Goal: Download file/media

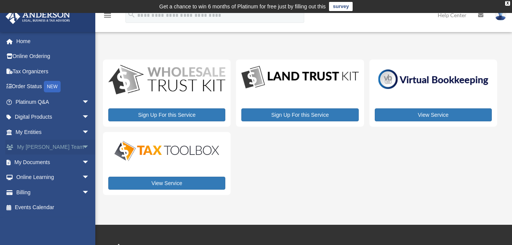
click at [39, 146] on link "My Anderson Team arrow_drop_down" at bounding box center [53, 146] width 96 height 15
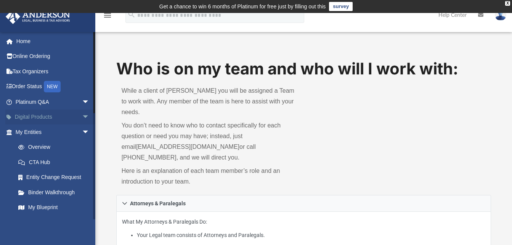
click at [38, 113] on link "Digital Products arrow_drop_down" at bounding box center [53, 116] width 96 height 15
click at [37, 87] on link "Order Status NEW" at bounding box center [53, 87] width 96 height 16
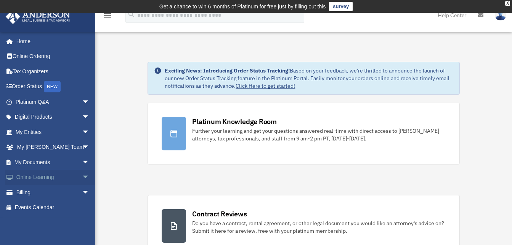
click at [22, 175] on link "Online Learning arrow_drop_down" at bounding box center [53, 177] width 96 height 15
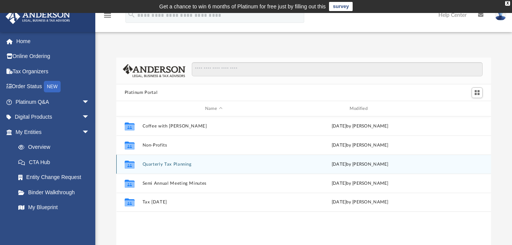
scroll to position [168, 369]
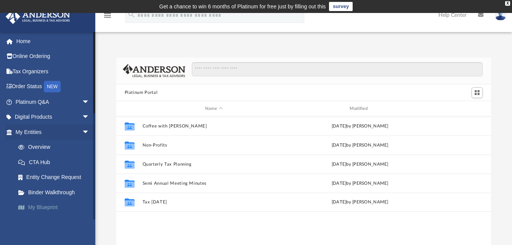
click at [37, 203] on link "My Blueprint" at bounding box center [56, 207] width 90 height 15
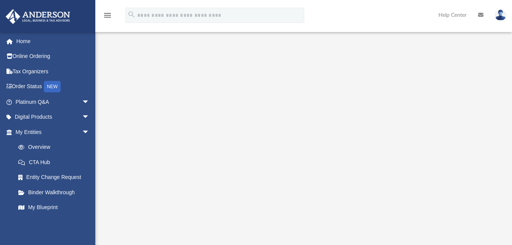
scroll to position [41, 0]
click at [33, 107] on link "Platinum Q&A arrow_drop_down" at bounding box center [53, 101] width 96 height 15
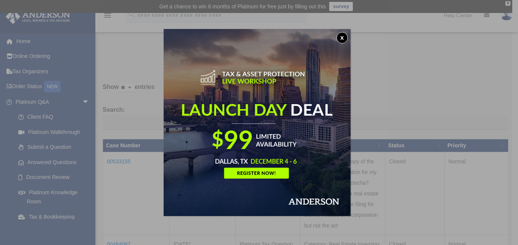
click at [344, 32] on img at bounding box center [257, 122] width 187 height 187
click at [343, 38] on button "x" at bounding box center [341, 37] width 11 height 11
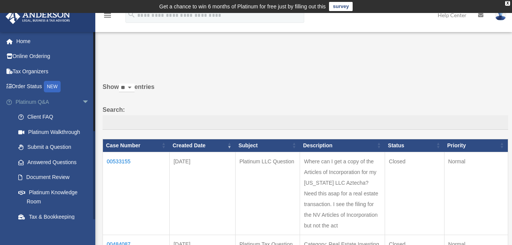
click at [38, 98] on link "Platinum Q&A arrow_drop_down" at bounding box center [53, 101] width 96 height 15
click at [82, 101] on span "arrow_drop_down" at bounding box center [89, 102] width 15 height 16
click at [82, 104] on span "arrow_drop_down" at bounding box center [89, 102] width 15 height 16
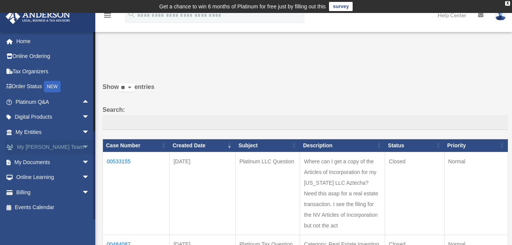
click at [82, 146] on span "arrow_drop_down" at bounding box center [89, 147] width 15 height 16
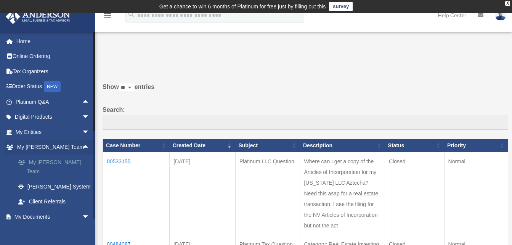
click at [51, 160] on link "My [PERSON_NAME] Team" at bounding box center [56, 166] width 90 height 24
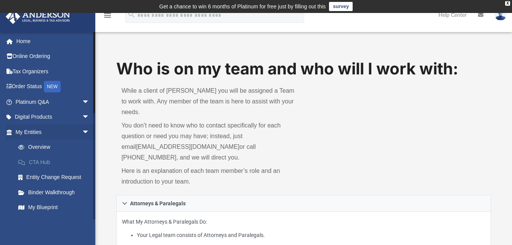
click at [39, 160] on link "CTA Hub" at bounding box center [56, 161] width 90 height 15
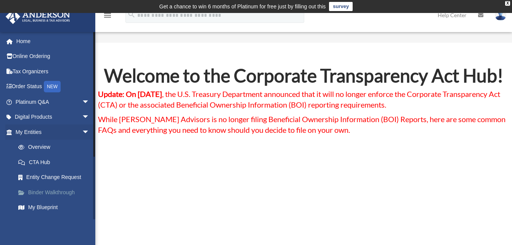
click at [40, 192] on link "Binder Walkthrough" at bounding box center [56, 191] width 90 height 15
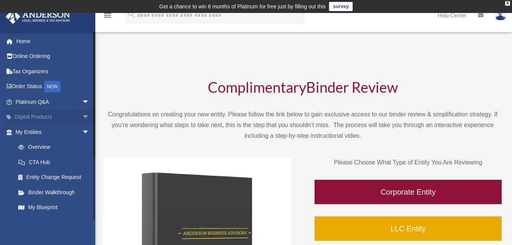
click at [39, 116] on link "Digital Products arrow_drop_down" at bounding box center [53, 116] width 96 height 15
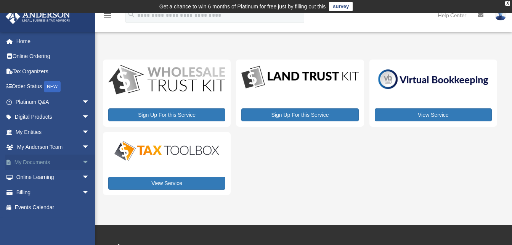
click at [82, 160] on span "arrow_drop_down" at bounding box center [89, 162] width 15 height 16
click at [45, 193] on link "Meeting Minutes" at bounding box center [56, 191] width 90 height 15
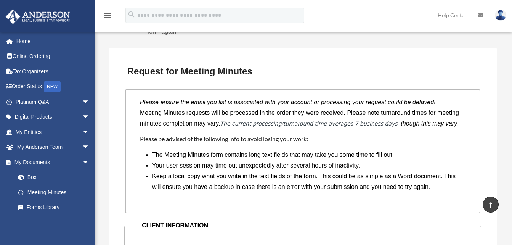
scroll to position [639, 0]
click at [43, 208] on link "Forms Library" at bounding box center [56, 207] width 90 height 15
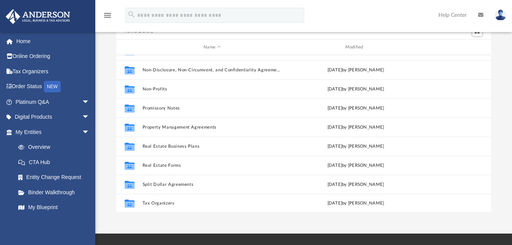
scroll to position [62, 0]
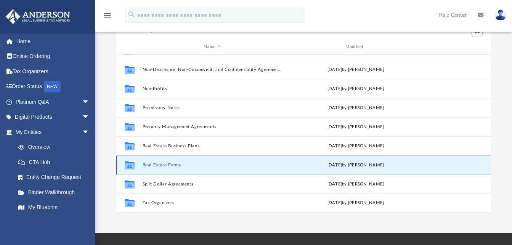
click at [169, 165] on button "Real Estate Forms" at bounding box center [212, 164] width 140 height 5
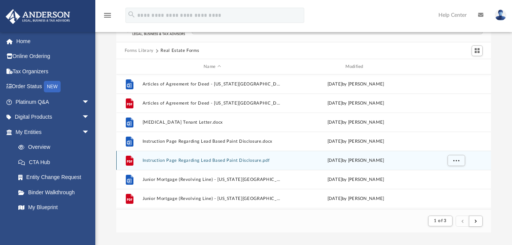
scroll to position [0, 0]
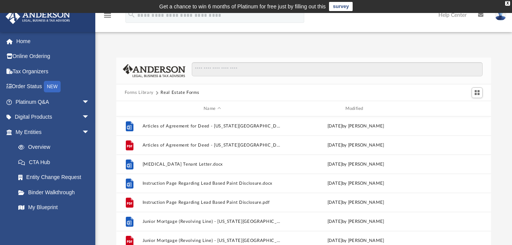
click at [134, 92] on button "Forms Library" at bounding box center [139, 92] width 29 height 7
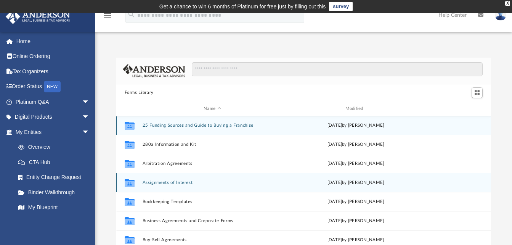
scroll to position [1, 0]
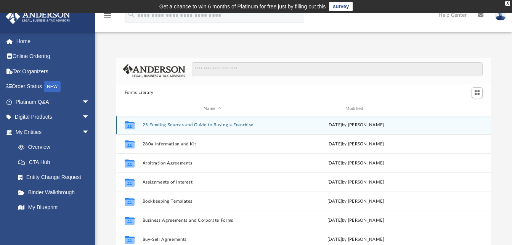
click at [210, 123] on button "25 Funding Sources and Guide to Buying a Franchise" at bounding box center [212, 124] width 140 height 5
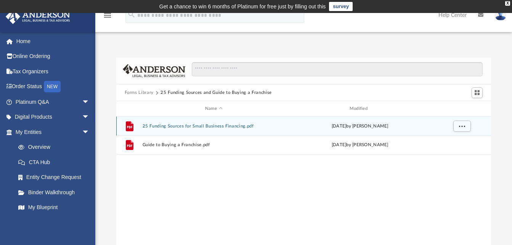
scroll to position [0, 0]
click at [206, 127] on button "25 Funding Sources for Small Business Financing.pdf" at bounding box center [213, 125] width 143 height 5
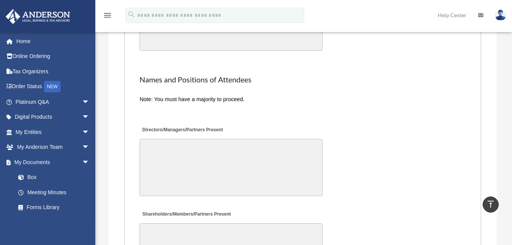
scroll to position [1619, 0]
click at [31, 176] on link "Box" at bounding box center [56, 177] width 90 height 15
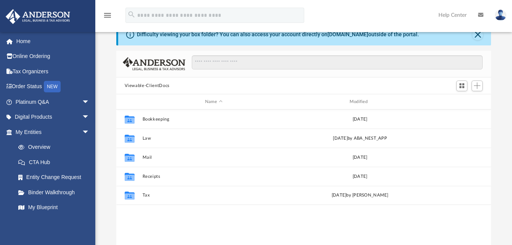
scroll to position [34, 0]
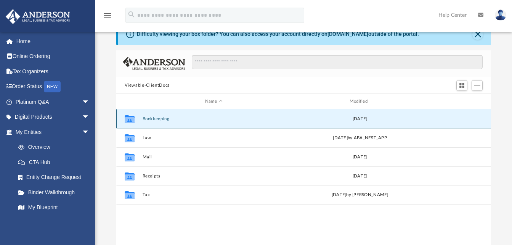
click at [160, 117] on button "Bookkeeping" at bounding box center [213, 118] width 143 height 5
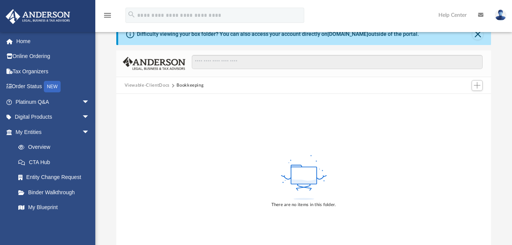
click at [153, 85] on button "Viewable-ClientDocs" at bounding box center [147, 85] width 45 height 7
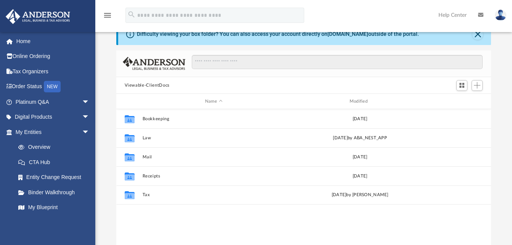
scroll to position [168, 369]
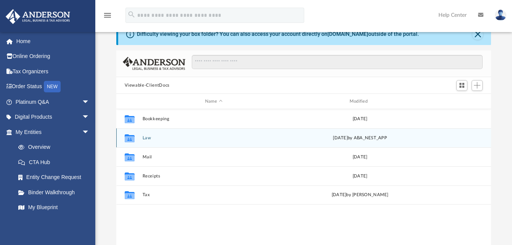
click at [150, 139] on button "Law" at bounding box center [213, 137] width 143 height 5
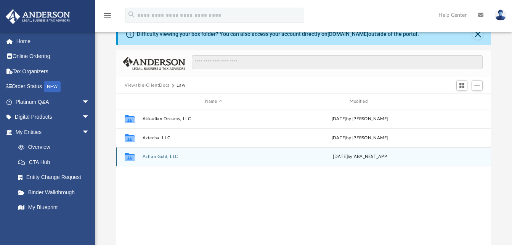
click at [167, 158] on button "Aztlan Gold, LLC" at bounding box center [213, 156] width 143 height 5
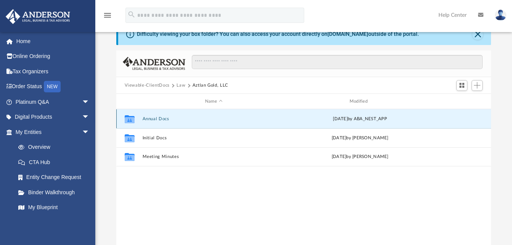
click at [154, 120] on button "Annual Docs" at bounding box center [213, 118] width 143 height 5
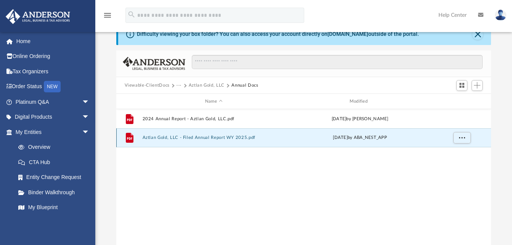
click at [196, 139] on button "Aztlan Gold, LLC - Filed Annual Report WY 2025.pdf" at bounding box center [213, 137] width 143 height 5
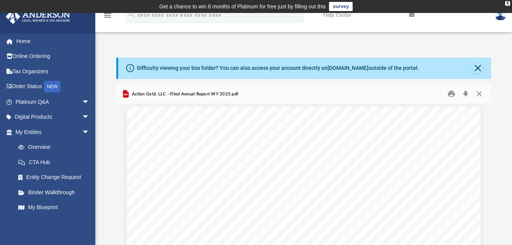
scroll to position [0, 0]
click at [464, 94] on button "Download" at bounding box center [465, 94] width 14 height 12
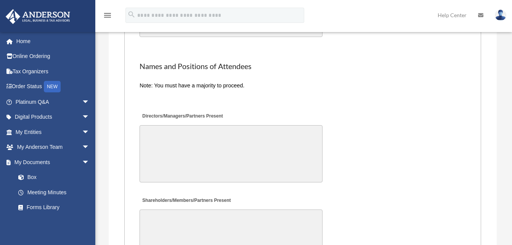
scroll to position [1631, 0]
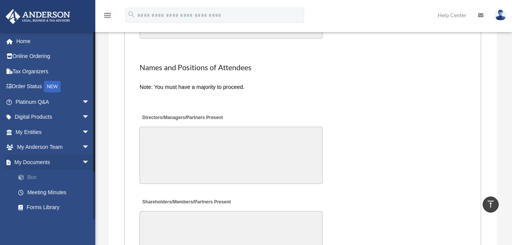
click at [41, 173] on link "Box" at bounding box center [56, 177] width 90 height 15
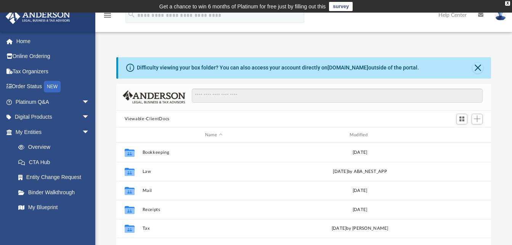
scroll to position [168, 369]
